Goal: Information Seeking & Learning: Learn about a topic

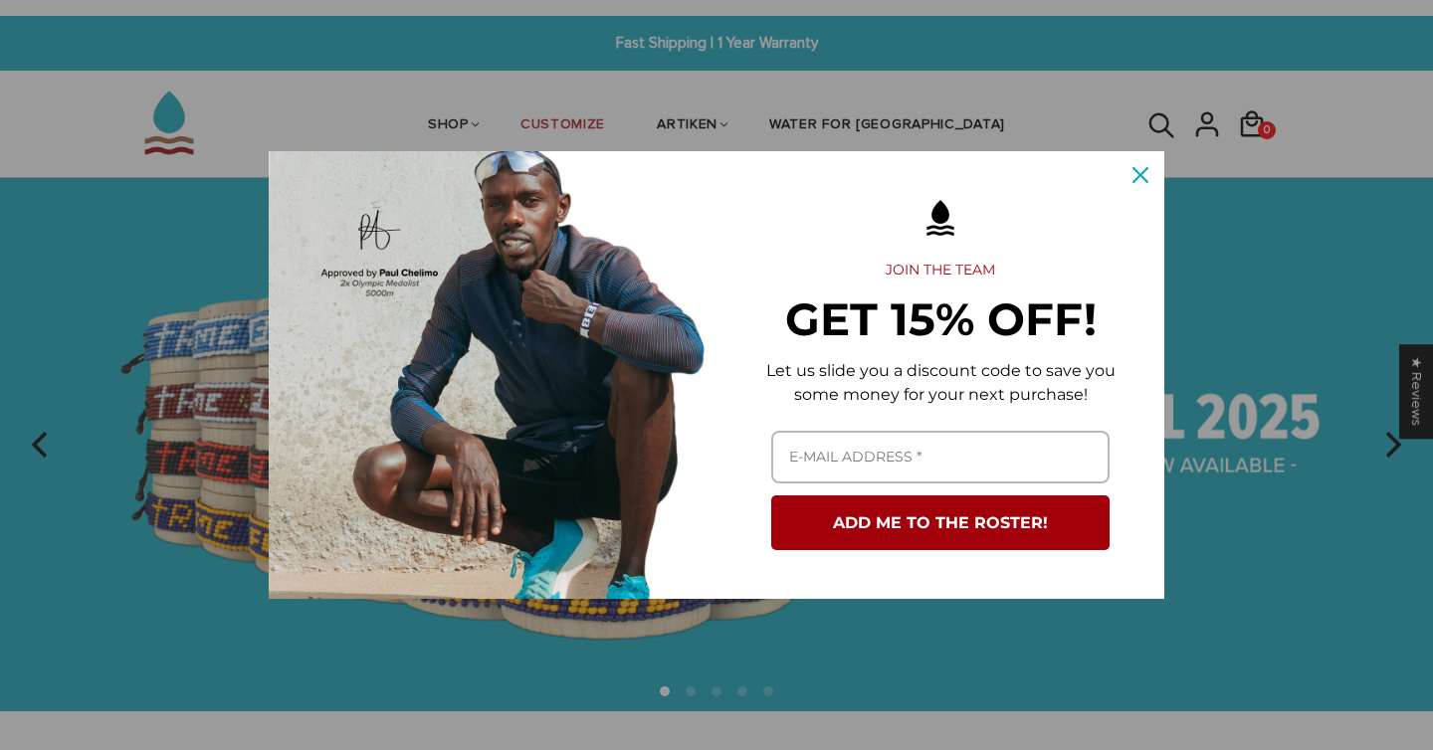
click at [919, 109] on div "Marketing offer form" at bounding box center [716, 375] width 1433 height 750
click at [1142, 178] on icon "close icon" at bounding box center [1140, 175] width 16 height 16
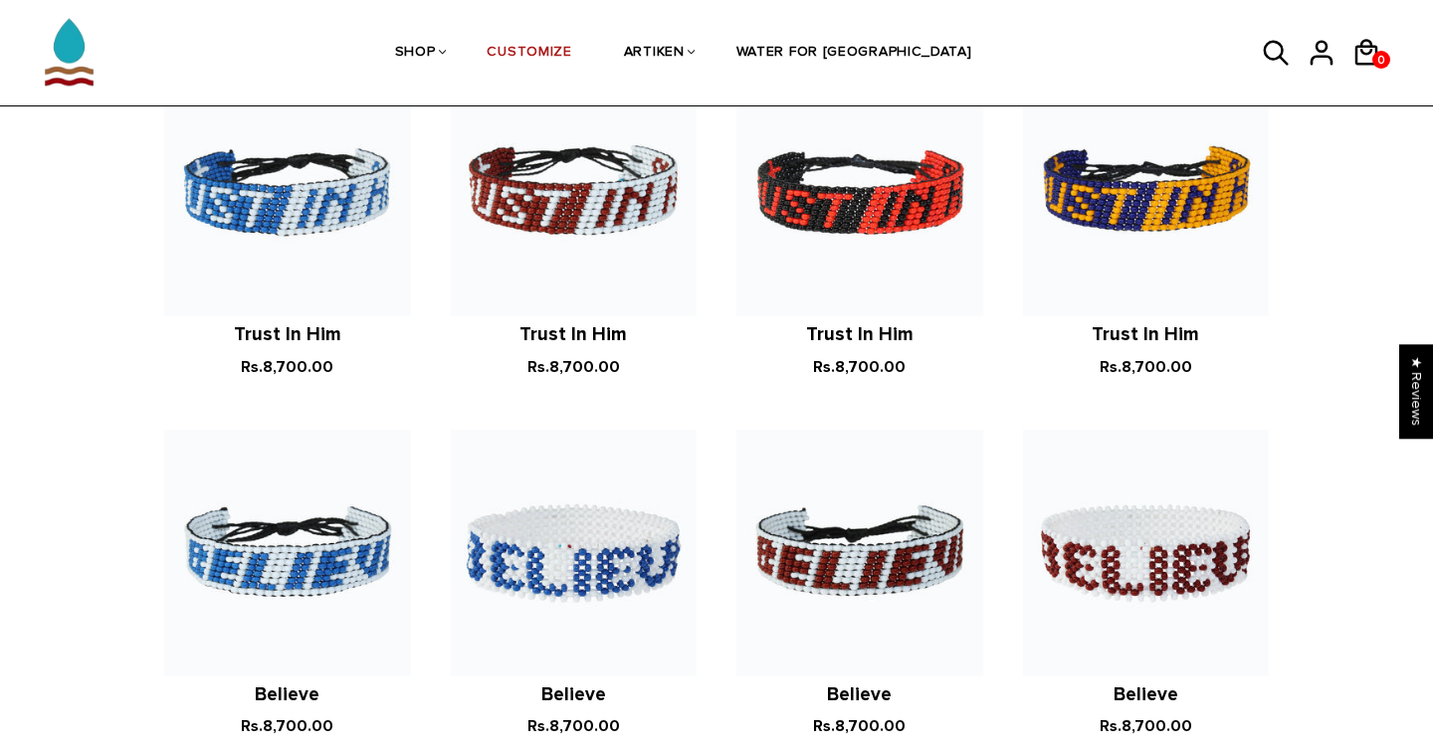
scroll to position [1608, 0]
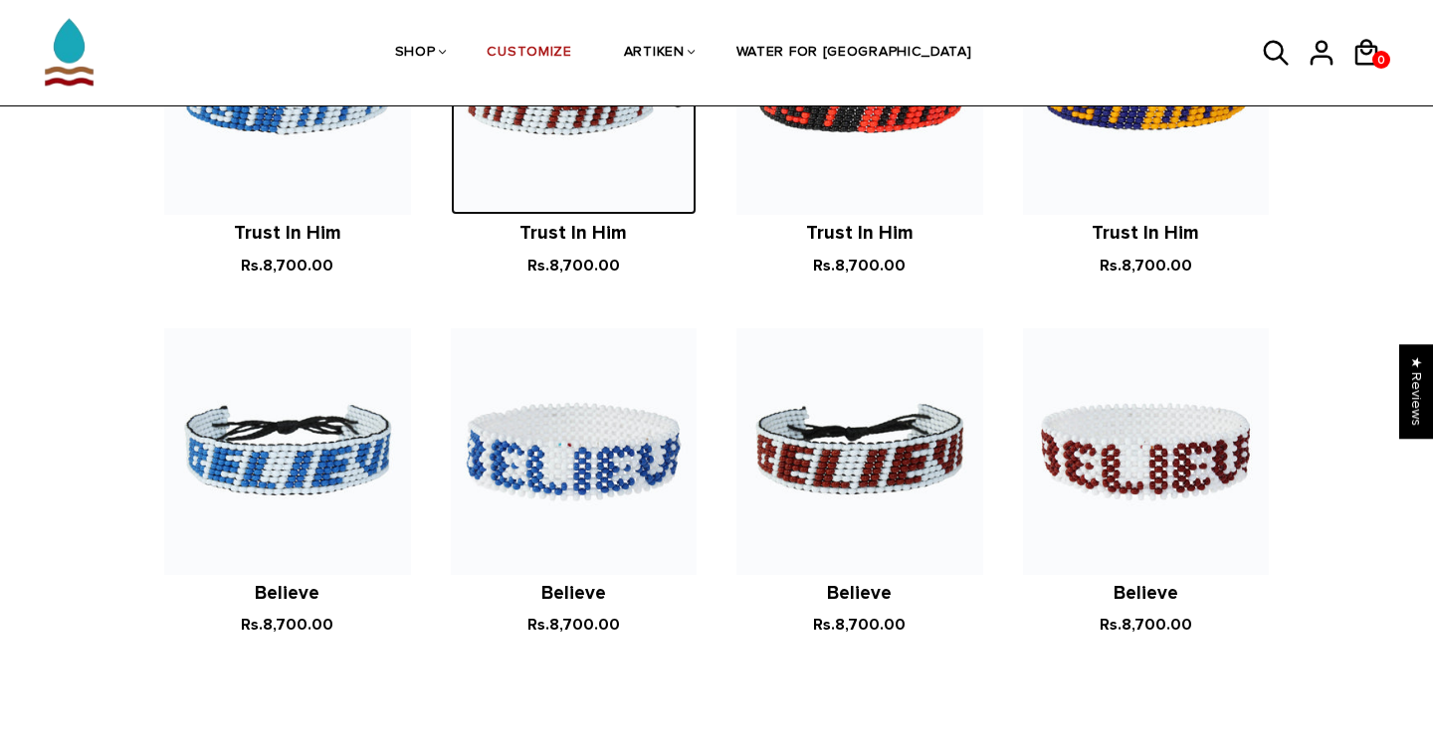
click at [572, 147] on img at bounding box center [574, 92] width 247 height 247
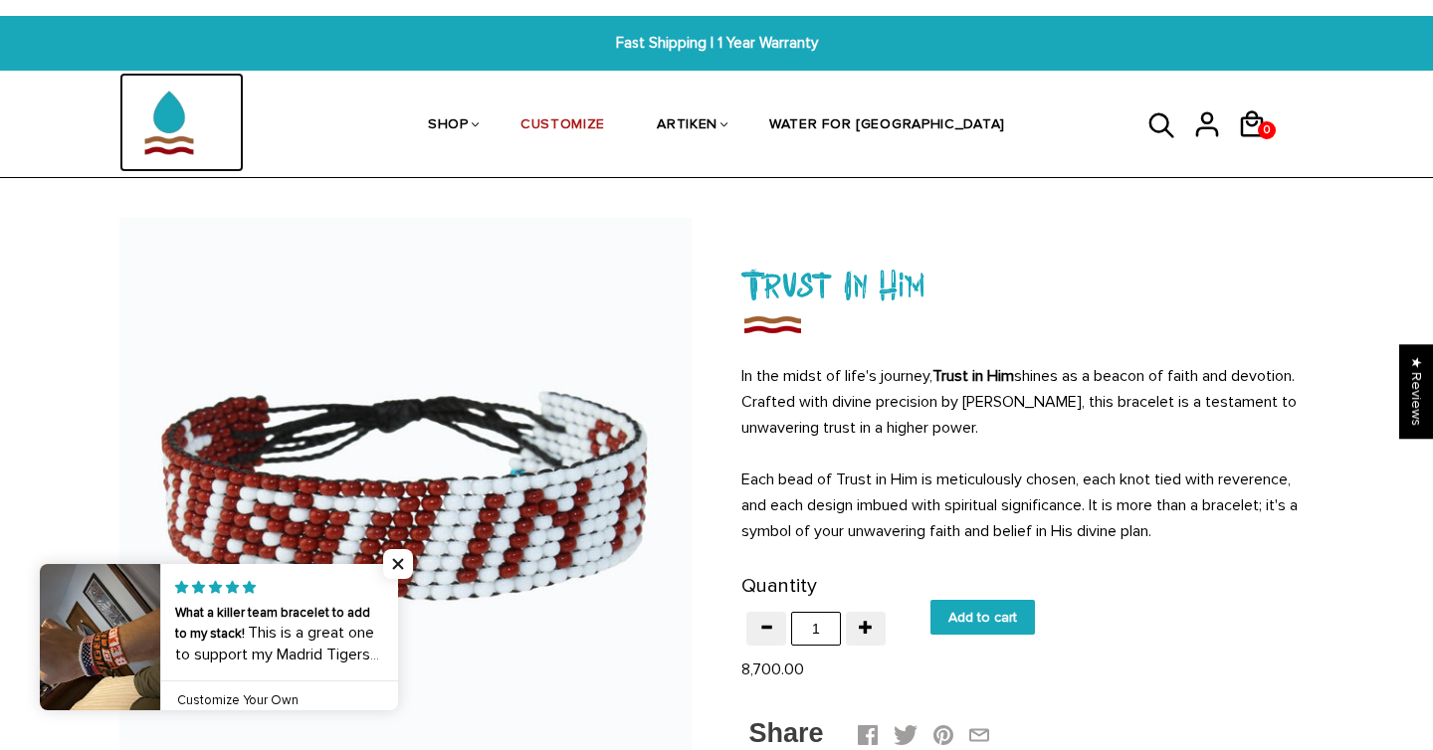
click at [172, 139] on img at bounding box center [168, 122] width 99 height 99
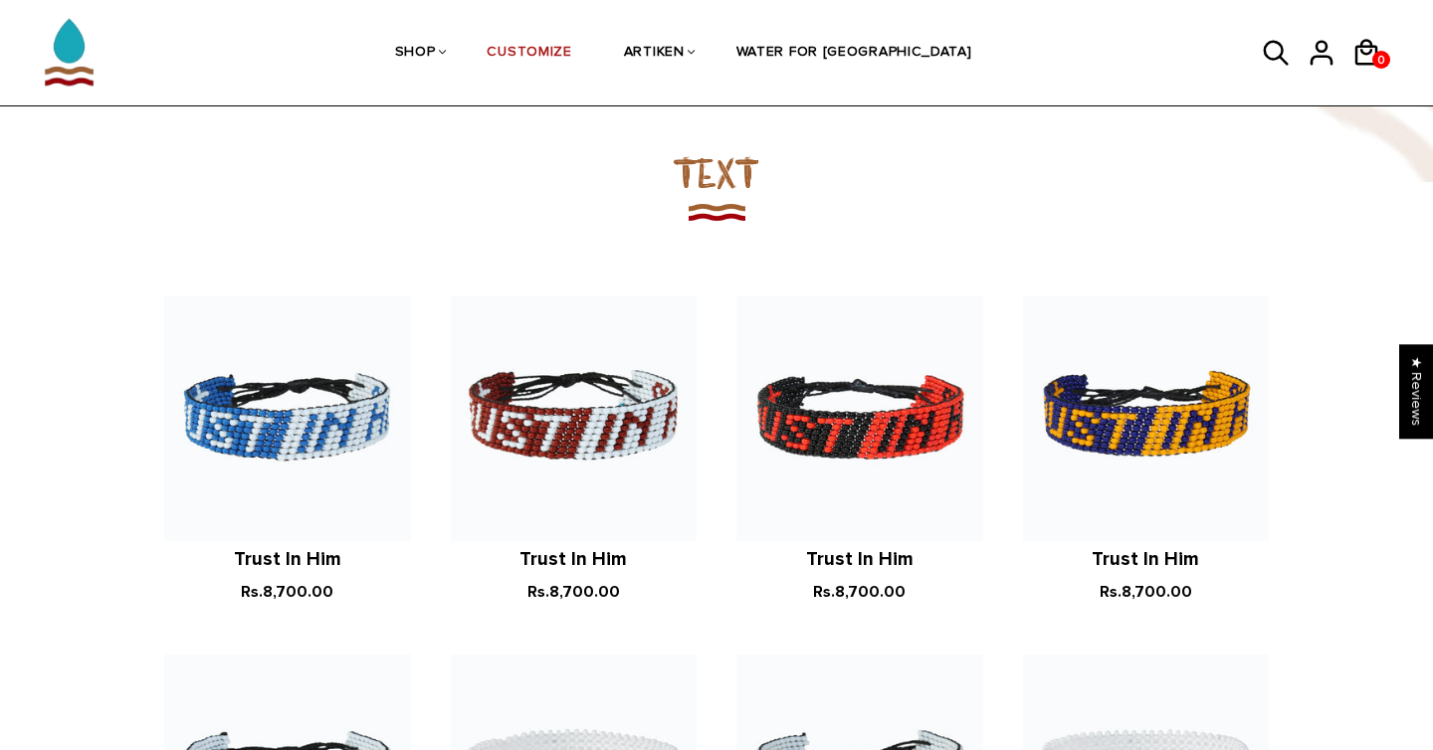
scroll to position [1282, 0]
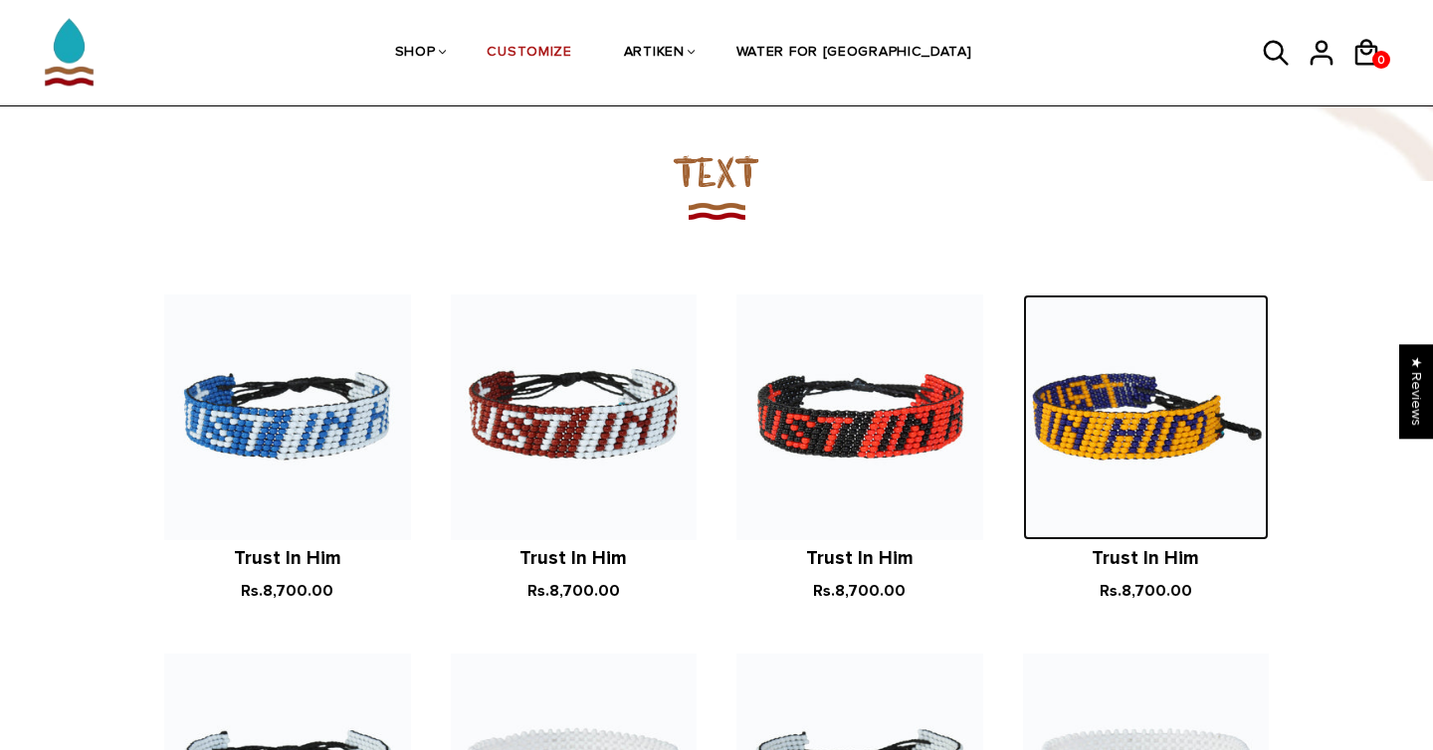
click at [1058, 368] on img at bounding box center [1146, 417] width 247 height 247
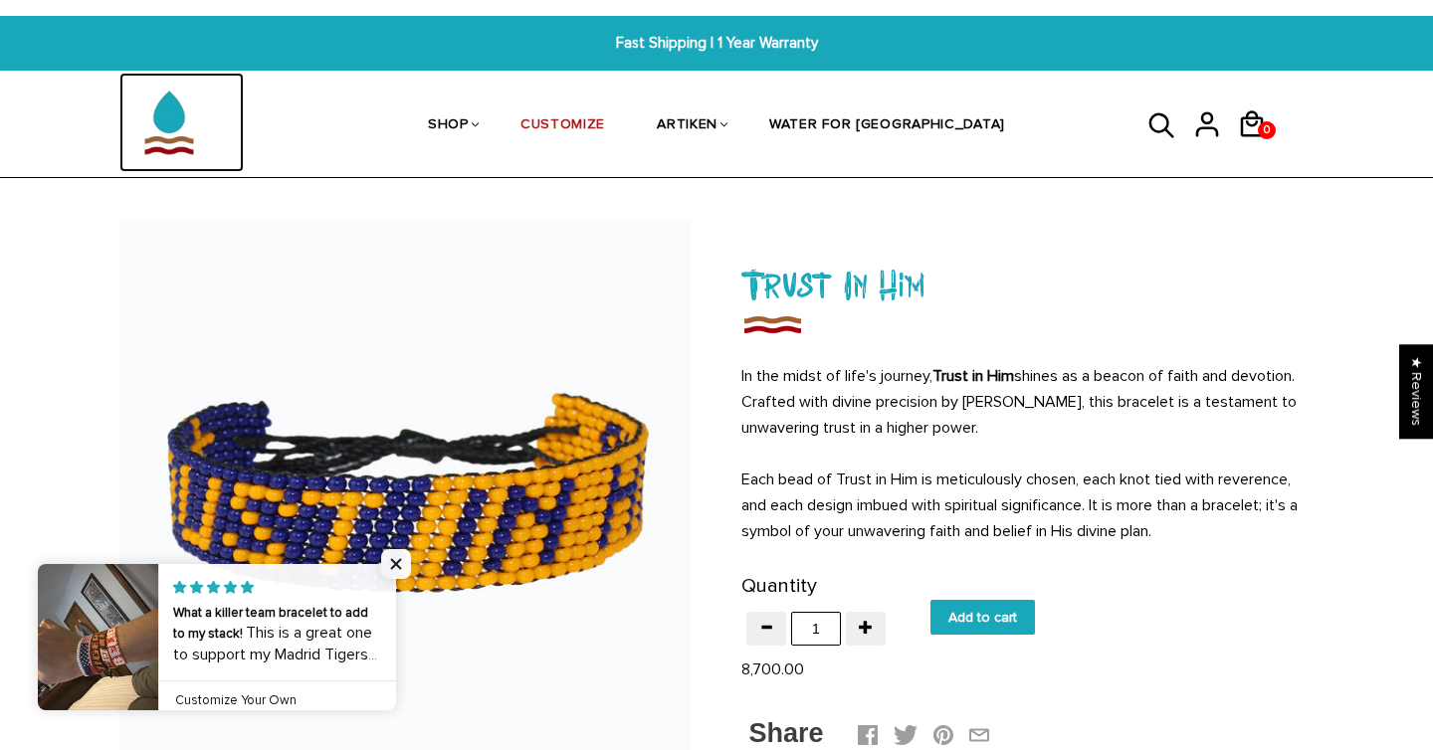
click at [190, 140] on img at bounding box center [168, 122] width 99 height 99
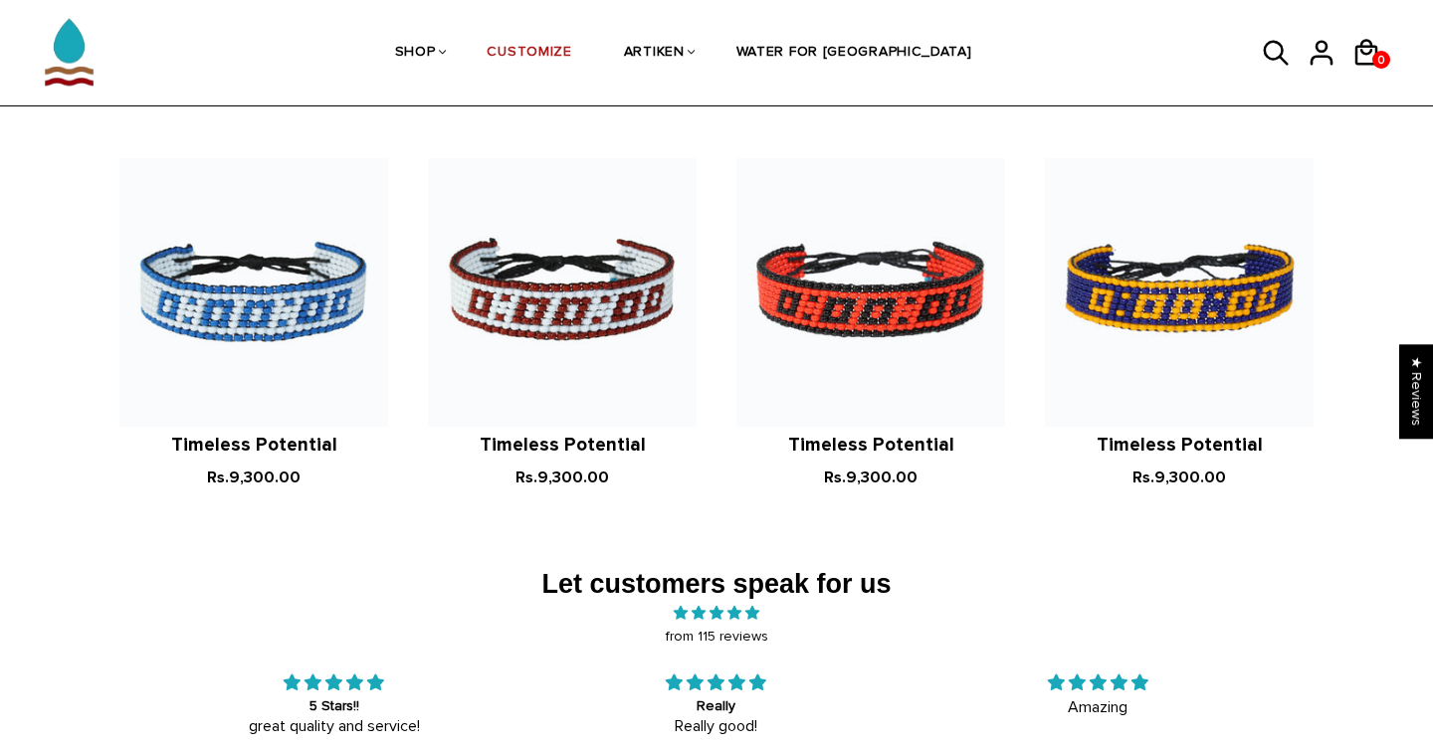
scroll to position [2696, 0]
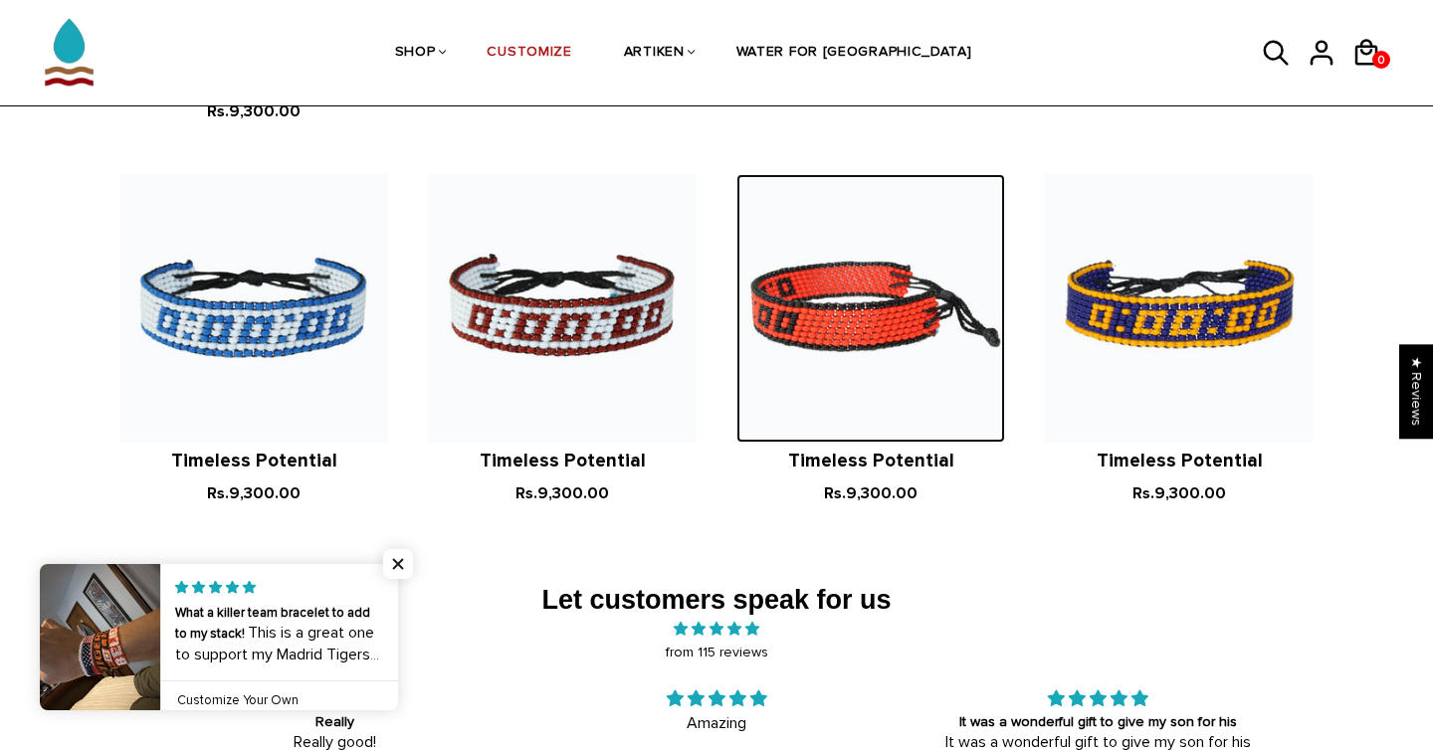
click at [855, 270] on img at bounding box center [870, 308] width 269 height 269
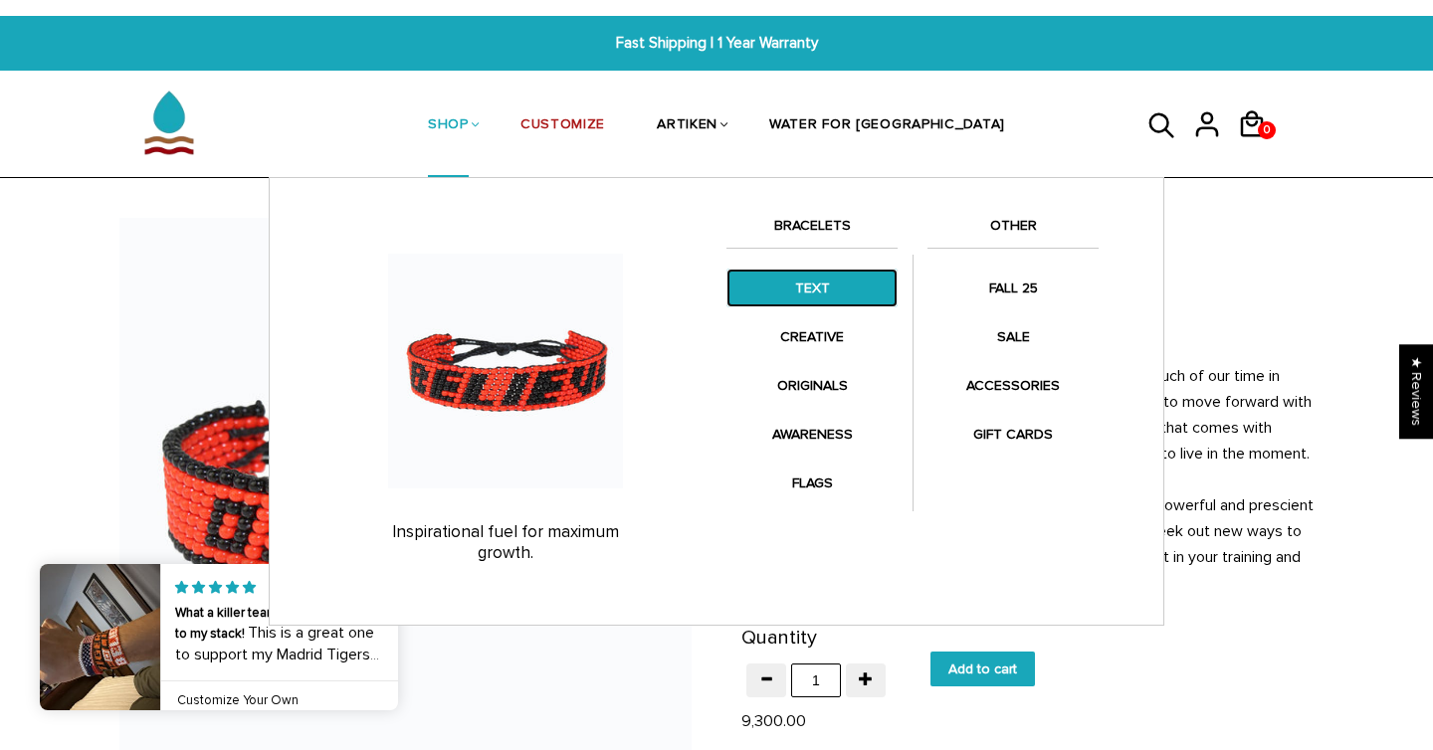
click at [835, 297] on link "TEXT" at bounding box center [811, 288] width 171 height 39
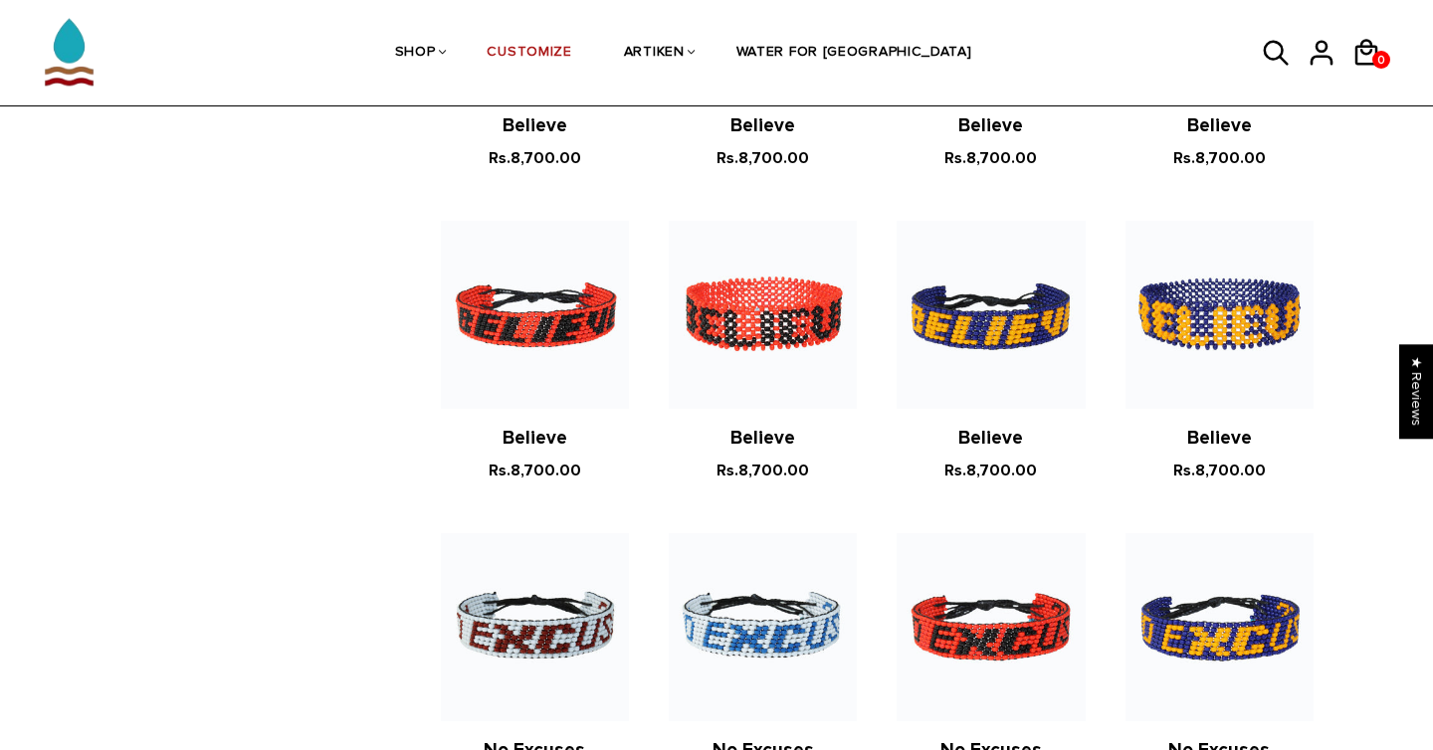
scroll to position [968, 0]
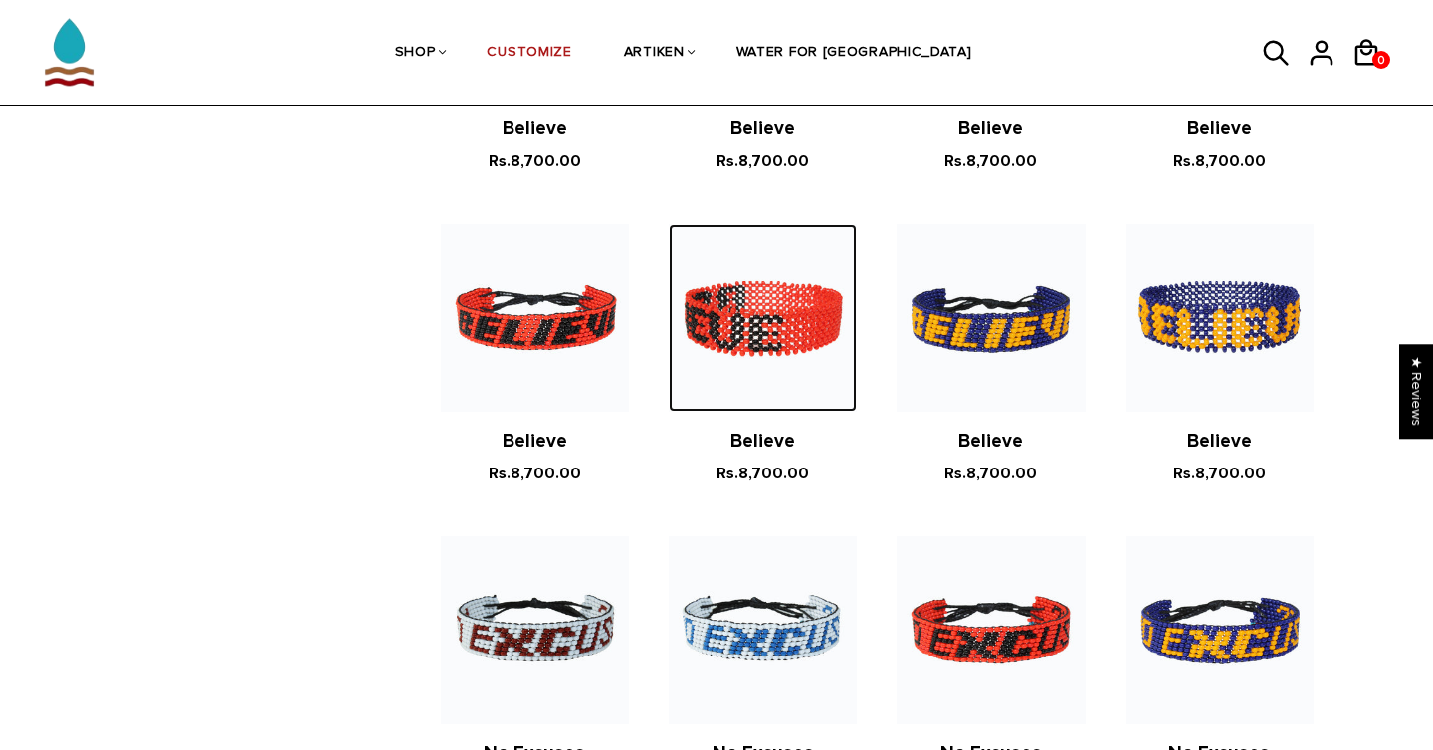
click at [795, 354] on img at bounding box center [763, 318] width 188 height 188
